Goal: Task Accomplishment & Management: Complete application form

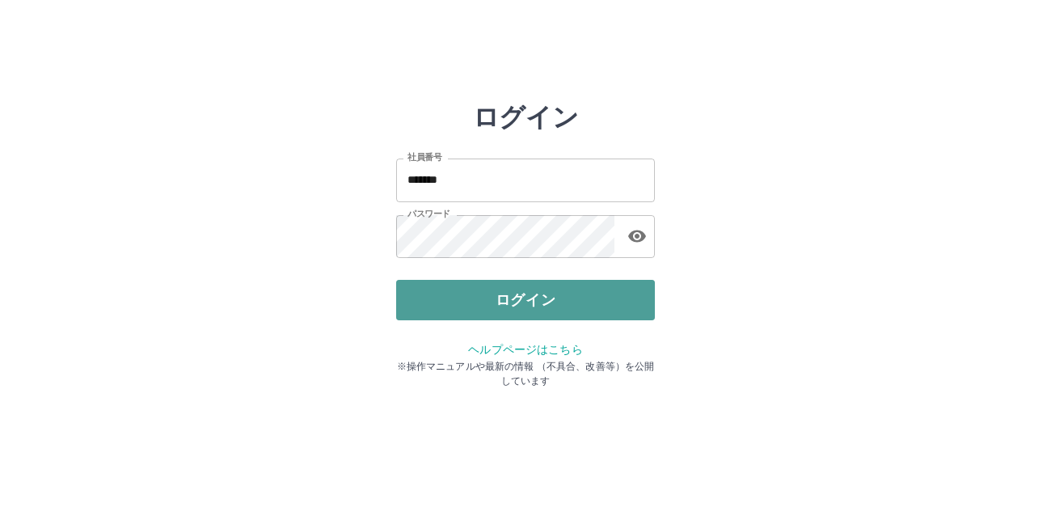
click at [522, 312] on button "ログイン" at bounding box center [525, 300] width 259 height 40
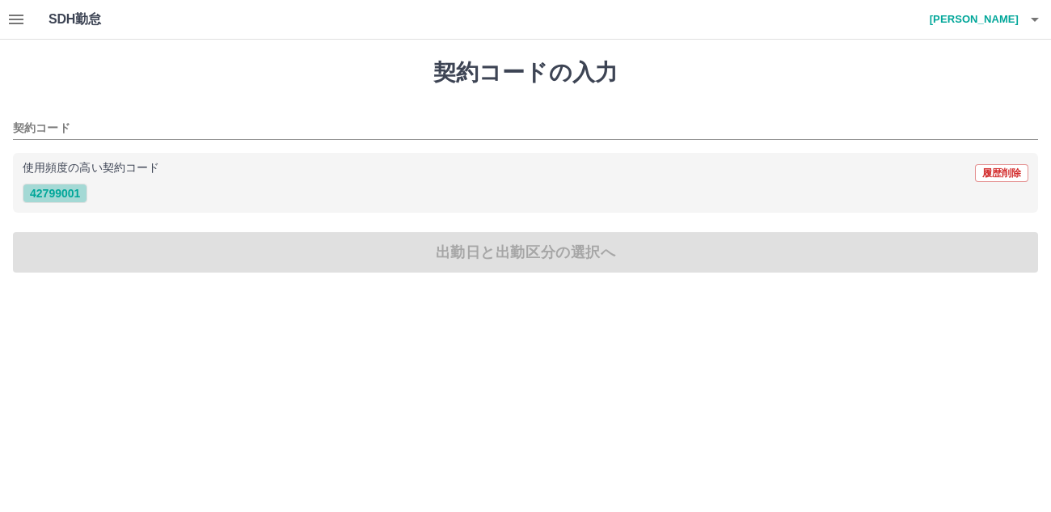
click at [56, 195] on button "42799001" at bounding box center [55, 192] width 65 height 19
type input "********"
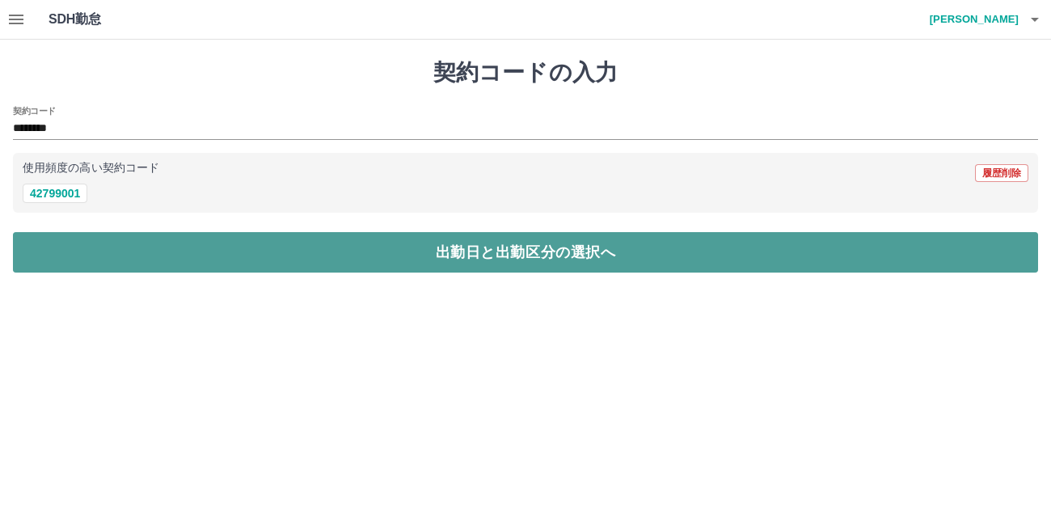
drag, startPoint x: 266, startPoint y: 258, endPoint x: 242, endPoint y: 259, distance: 24.3
click at [266, 259] on button "出勤日と出勤区分の選択へ" at bounding box center [525, 252] width 1025 height 40
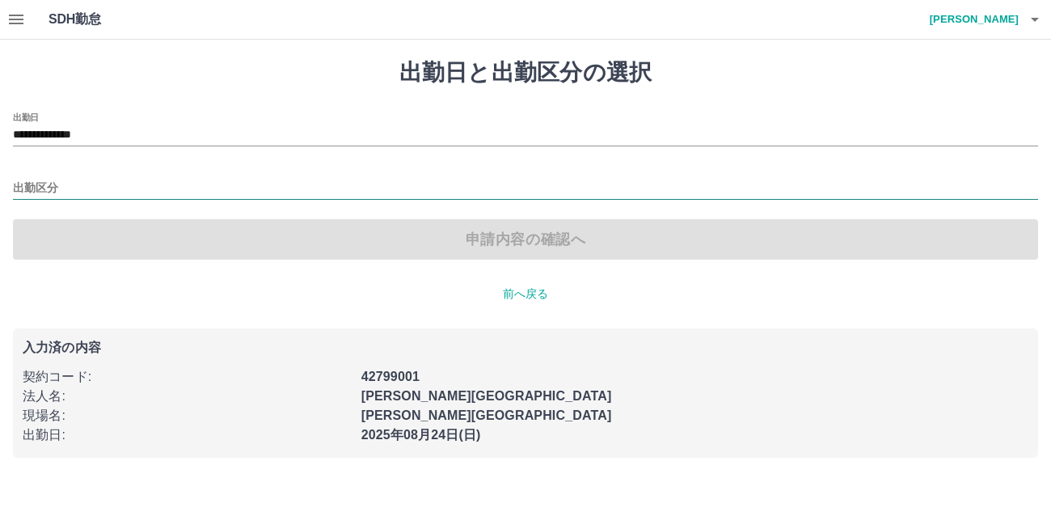
click at [26, 188] on input "出勤区分" at bounding box center [525, 189] width 1025 height 20
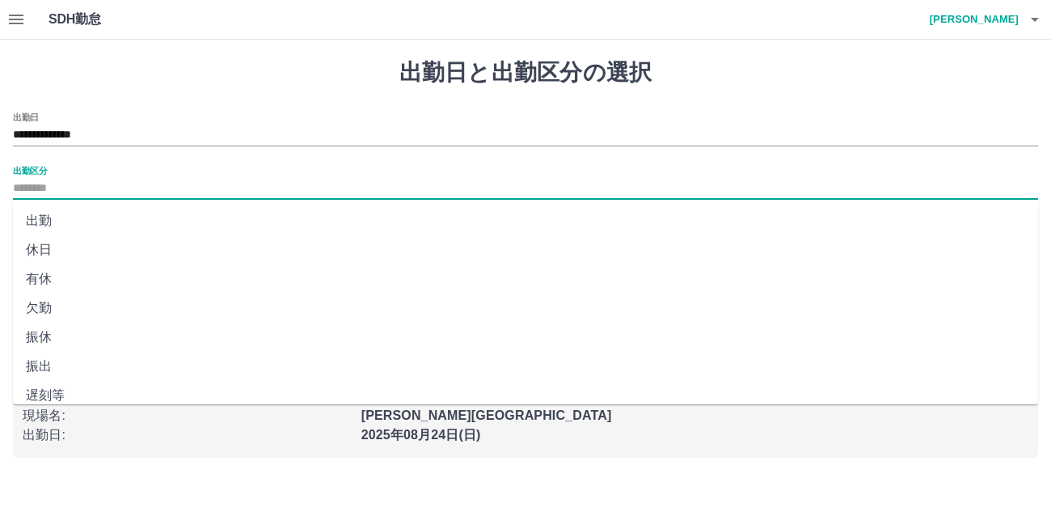
click at [43, 217] on li "出勤" at bounding box center [525, 220] width 1025 height 29
type input "**"
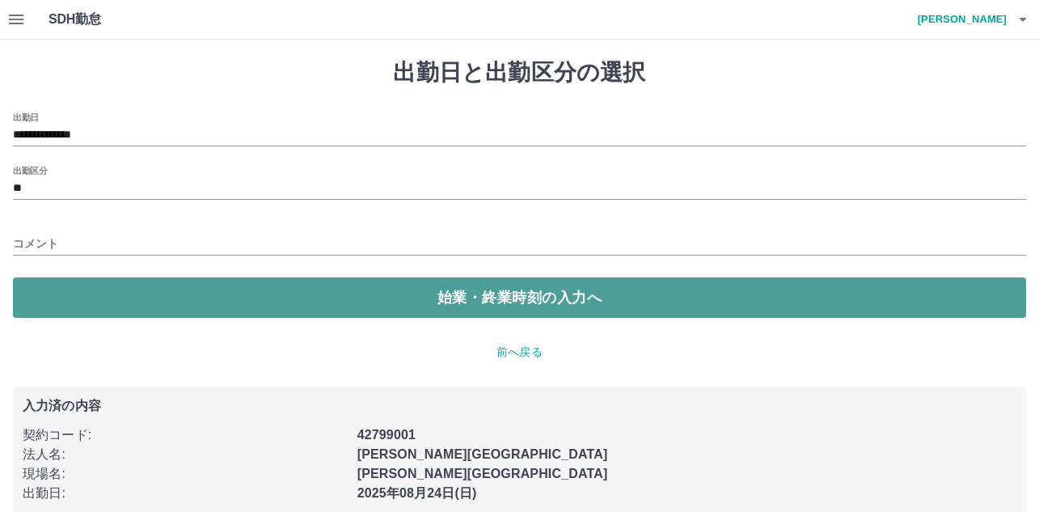
click at [174, 297] on button "始業・終業時刻の入力へ" at bounding box center [519, 297] width 1013 height 40
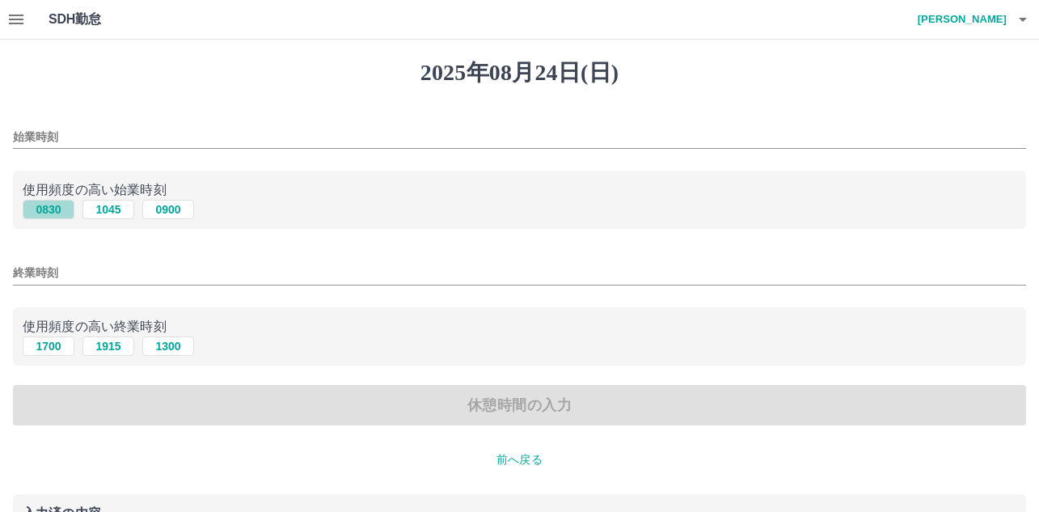
click at [53, 212] on button "0830" at bounding box center [49, 209] width 52 height 19
type input "****"
click at [64, 351] on button "1700" at bounding box center [49, 345] width 52 height 19
type input "****"
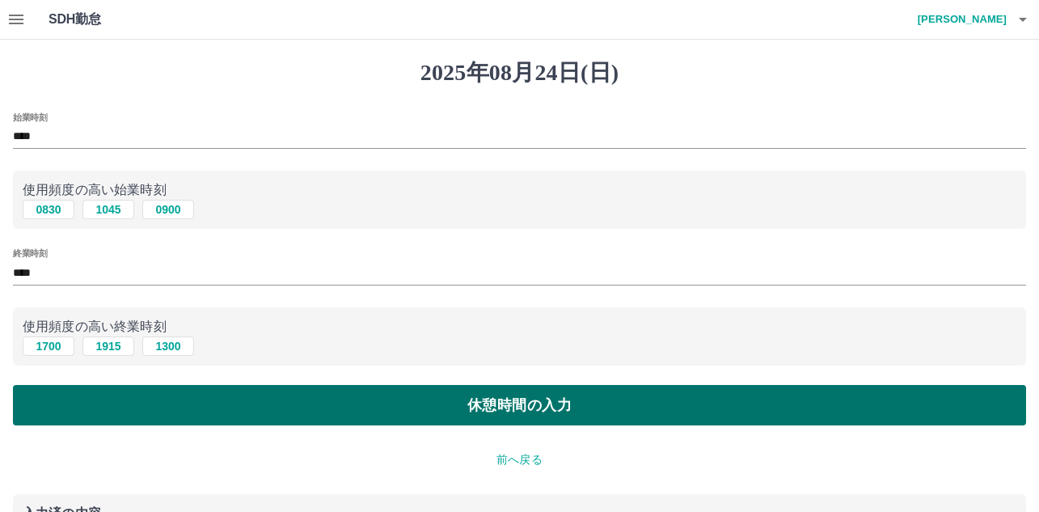
drag, startPoint x: 337, startPoint y: 415, endPoint x: 330, endPoint y: 419, distance: 8.3
click at [332, 419] on button "休憩時間の入力" at bounding box center [519, 405] width 1013 height 40
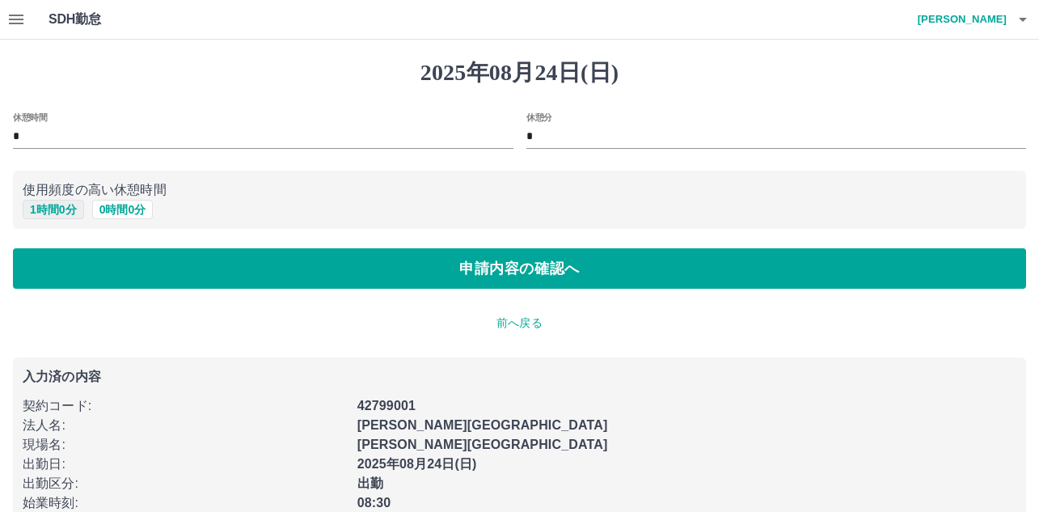
click at [32, 208] on button "1 時間 0 分" at bounding box center [53, 209] width 61 height 19
type input "*"
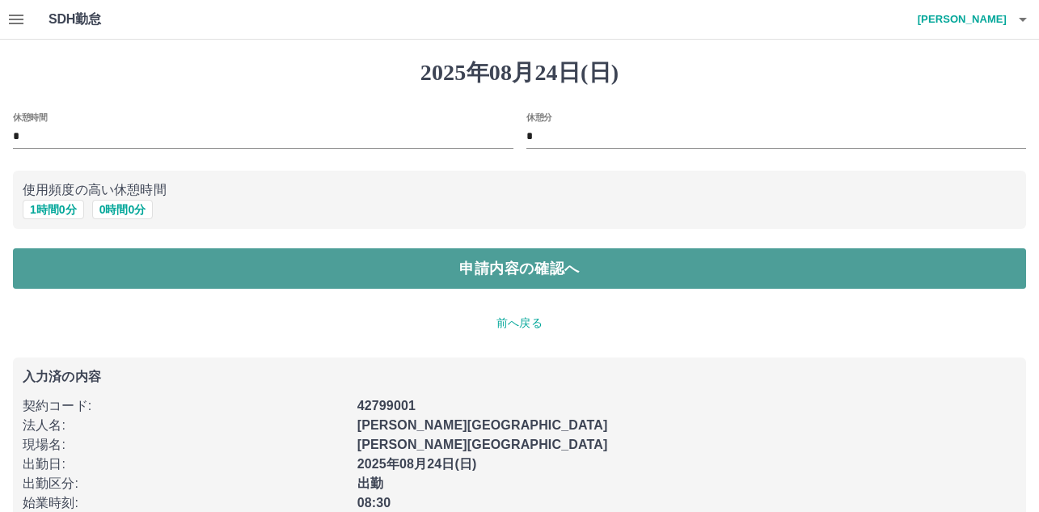
click at [296, 276] on button "申請内容の確認へ" at bounding box center [519, 268] width 1013 height 40
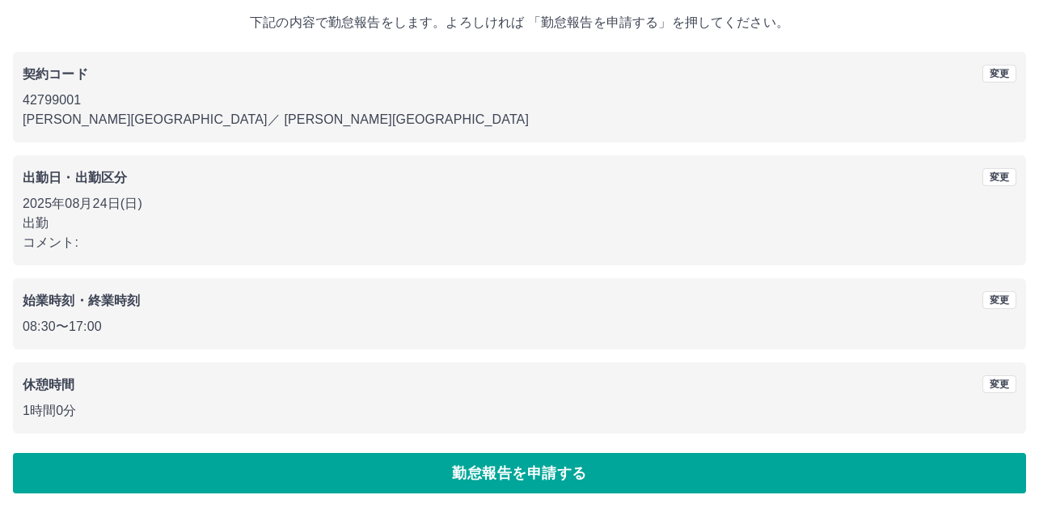
scroll to position [94, 0]
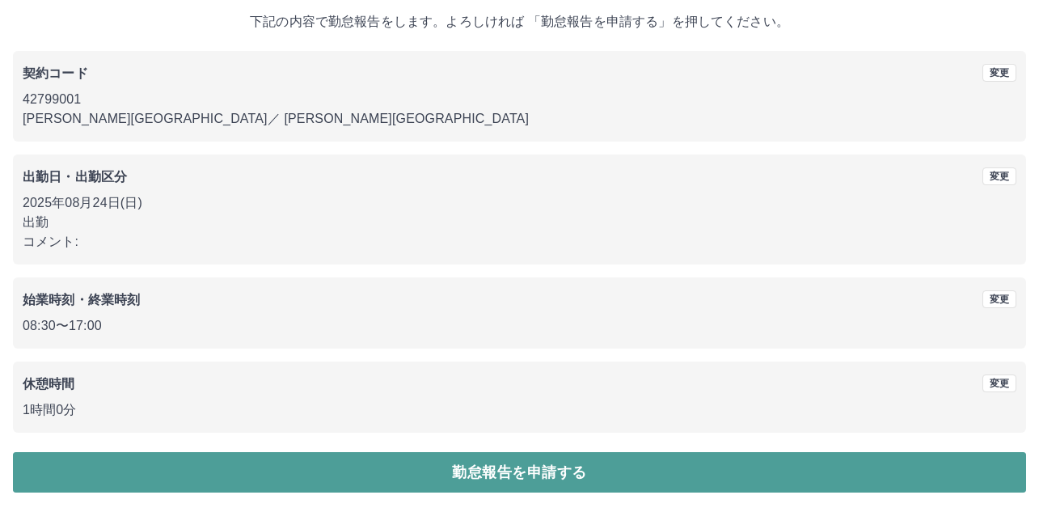
click at [582, 473] on button "勤怠報告を申請する" at bounding box center [519, 472] width 1013 height 40
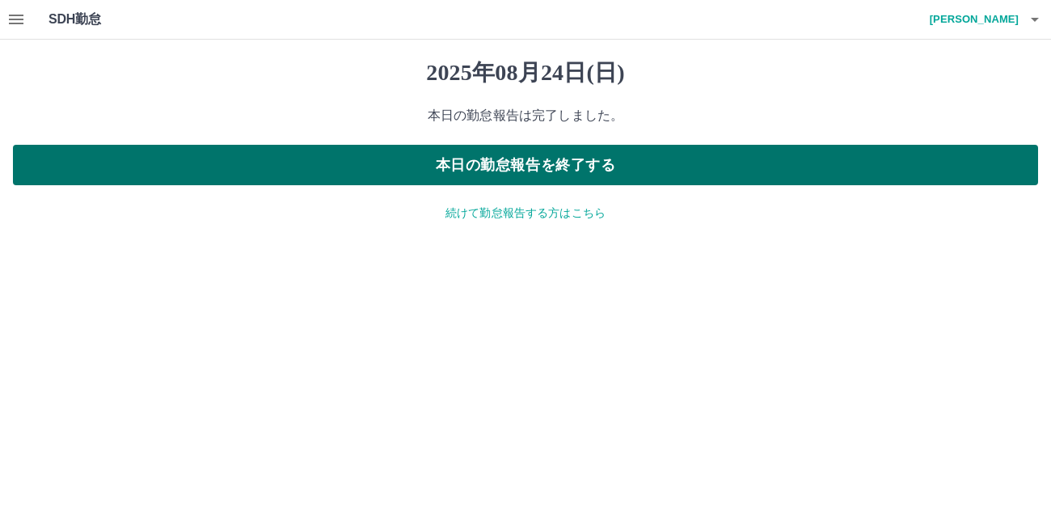
click at [496, 165] on button "本日の勤怠報告を終了する" at bounding box center [525, 165] width 1025 height 40
